Goal: Find specific page/section: Find specific page/section

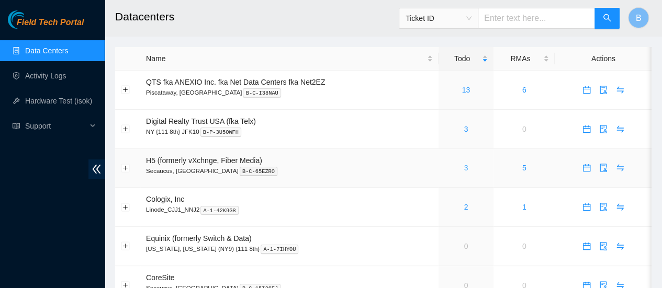
click at [464, 170] on link "3" at bounding box center [465, 168] width 4 height 8
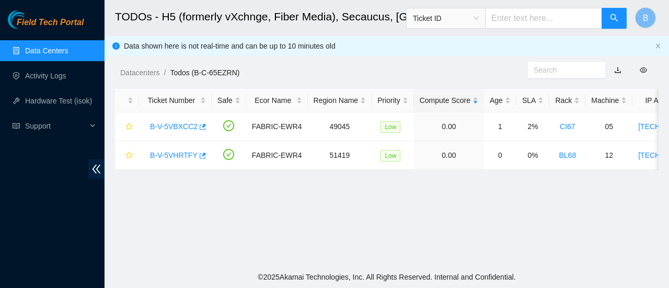
click at [58, 55] on link "Data Centers" at bounding box center [46, 51] width 43 height 8
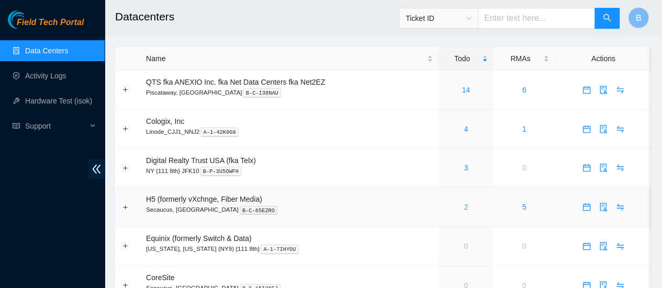
click at [467, 211] on link "2" at bounding box center [465, 207] width 4 height 8
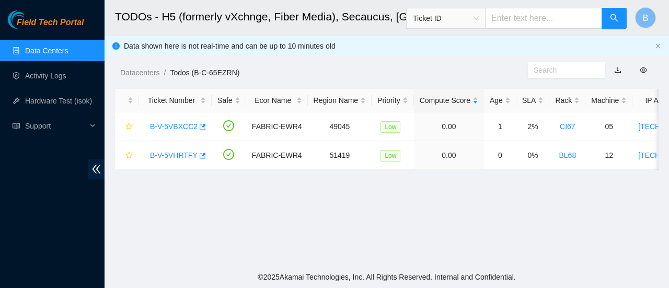
click at [33, 52] on link "Data Centers" at bounding box center [46, 51] width 43 height 8
